Goal: Task Accomplishment & Management: Use online tool/utility

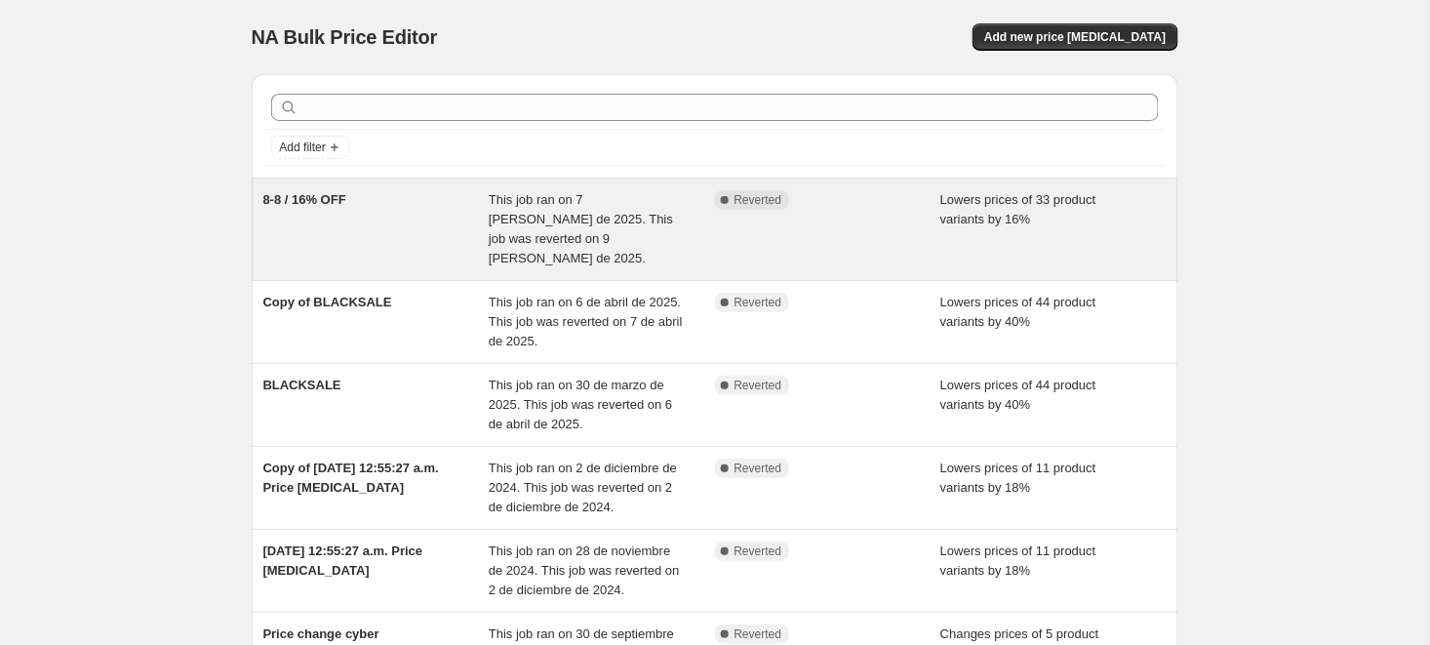
click at [462, 223] on div "8-8 / 16% OFF" at bounding box center [376, 229] width 226 height 78
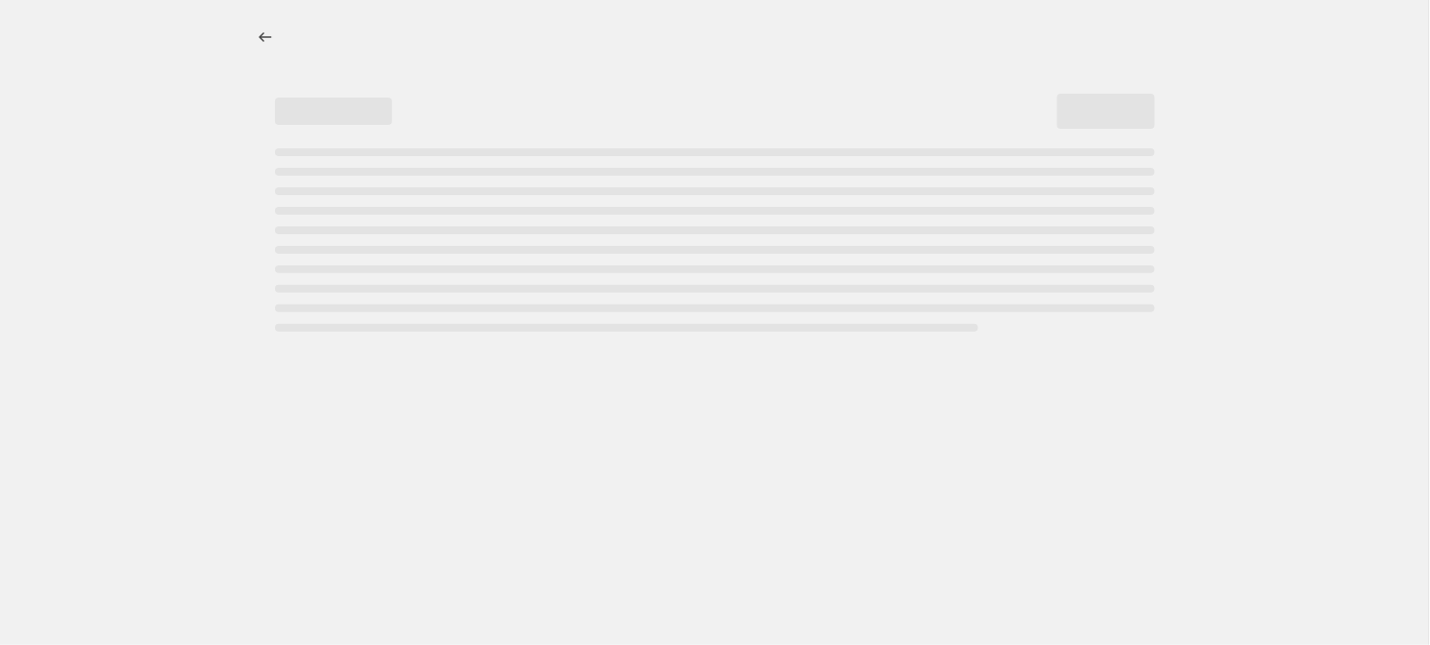
select select "percentage"
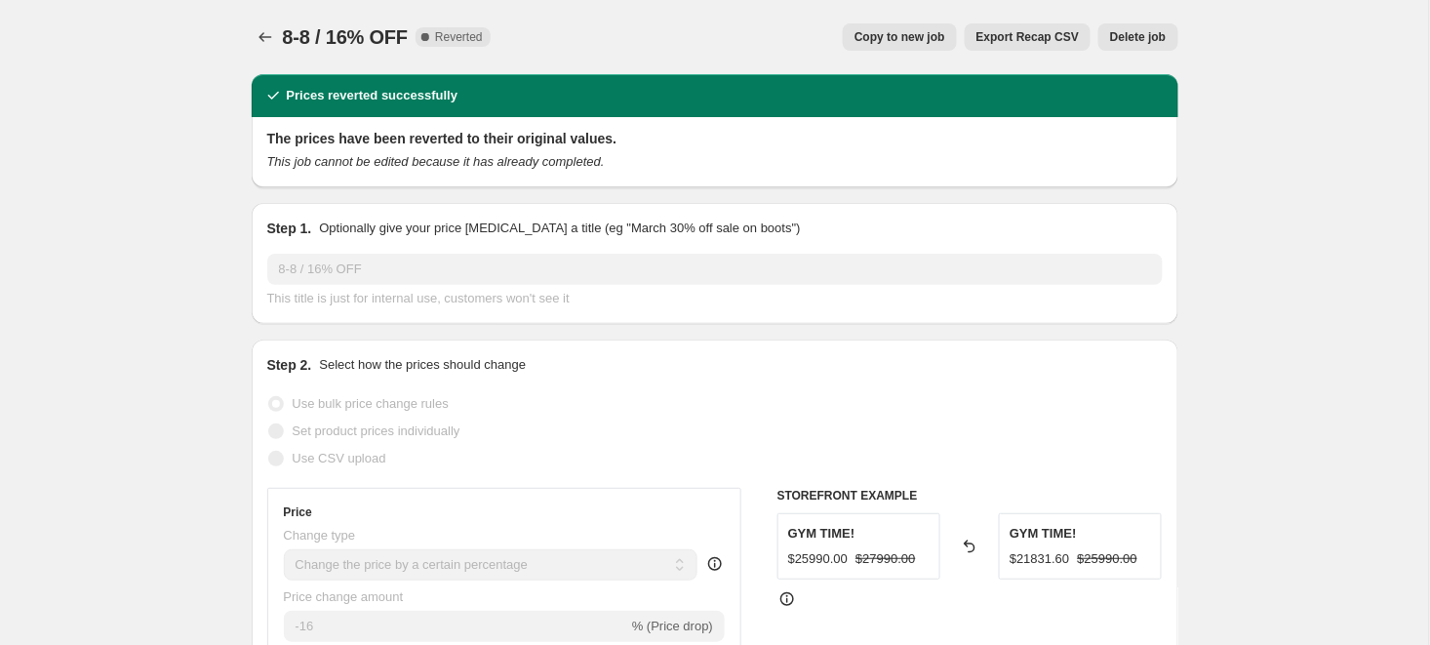
click at [261, 36] on icon "Price change jobs" at bounding box center [265, 37] width 13 height 10
